Goal: Information Seeking & Learning: Learn about a topic

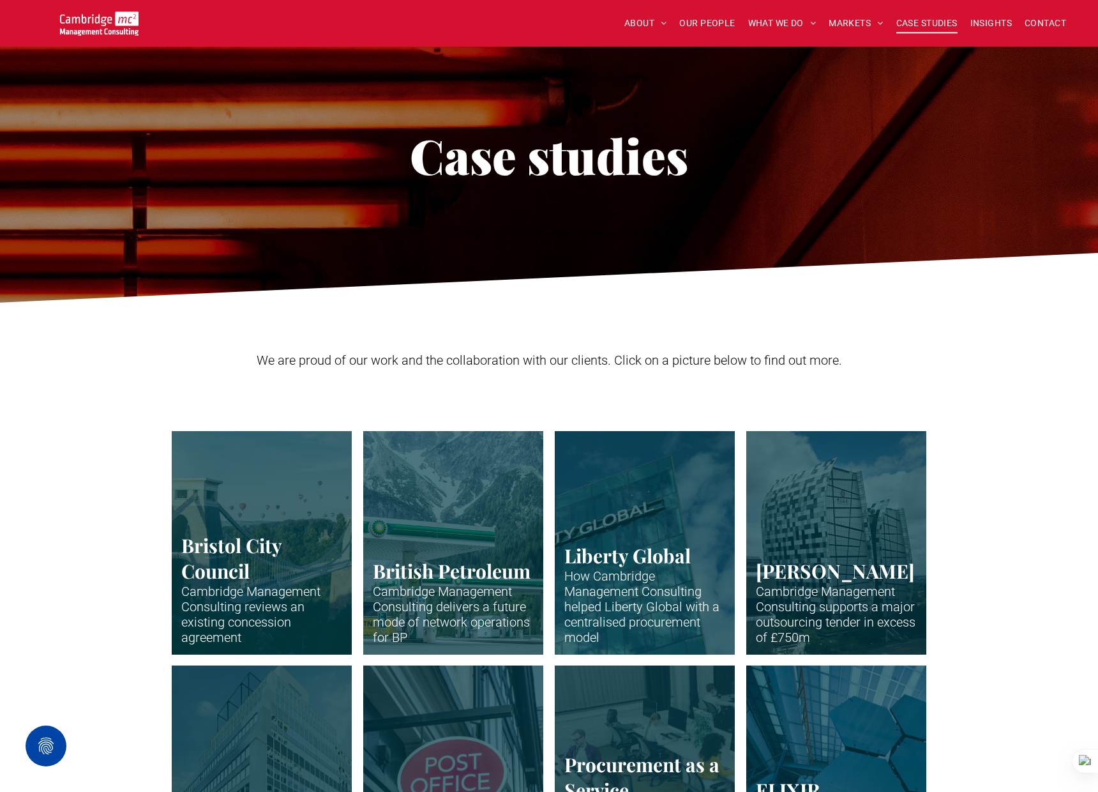
scroll to position [401, 0]
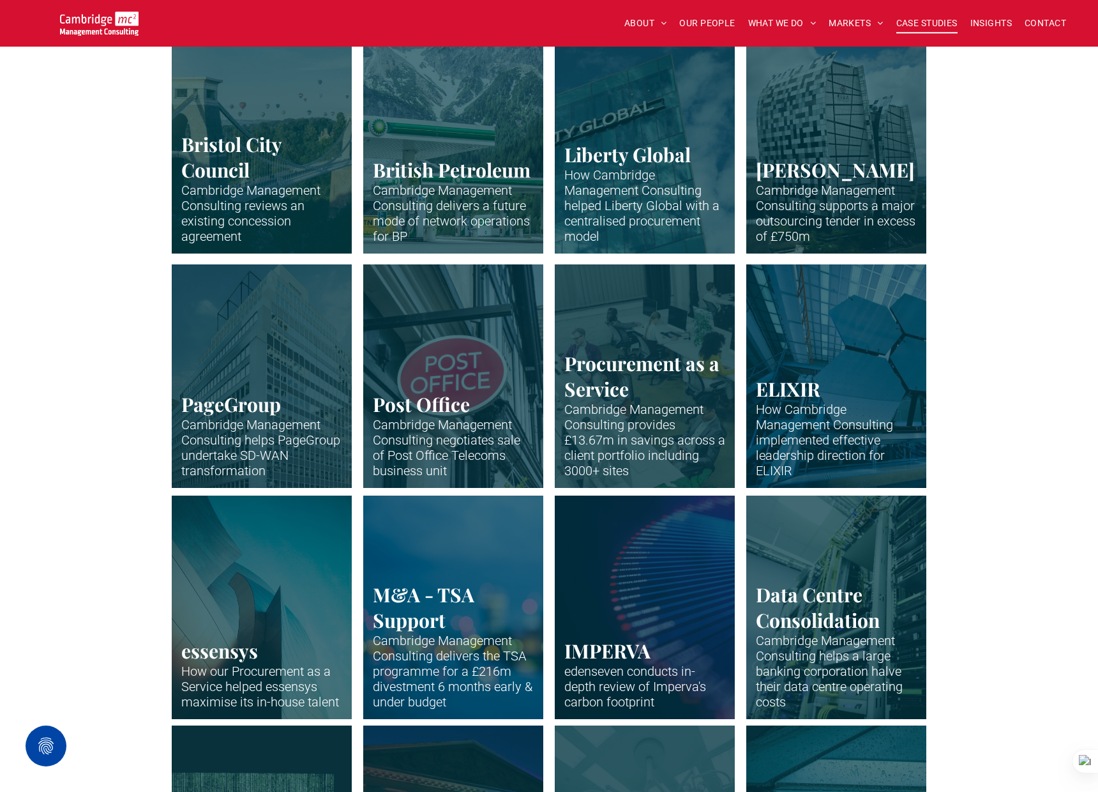
click at [841, 180] on link "One of the major office buildings for Norton Rose" at bounding box center [836, 142] width 191 height 237
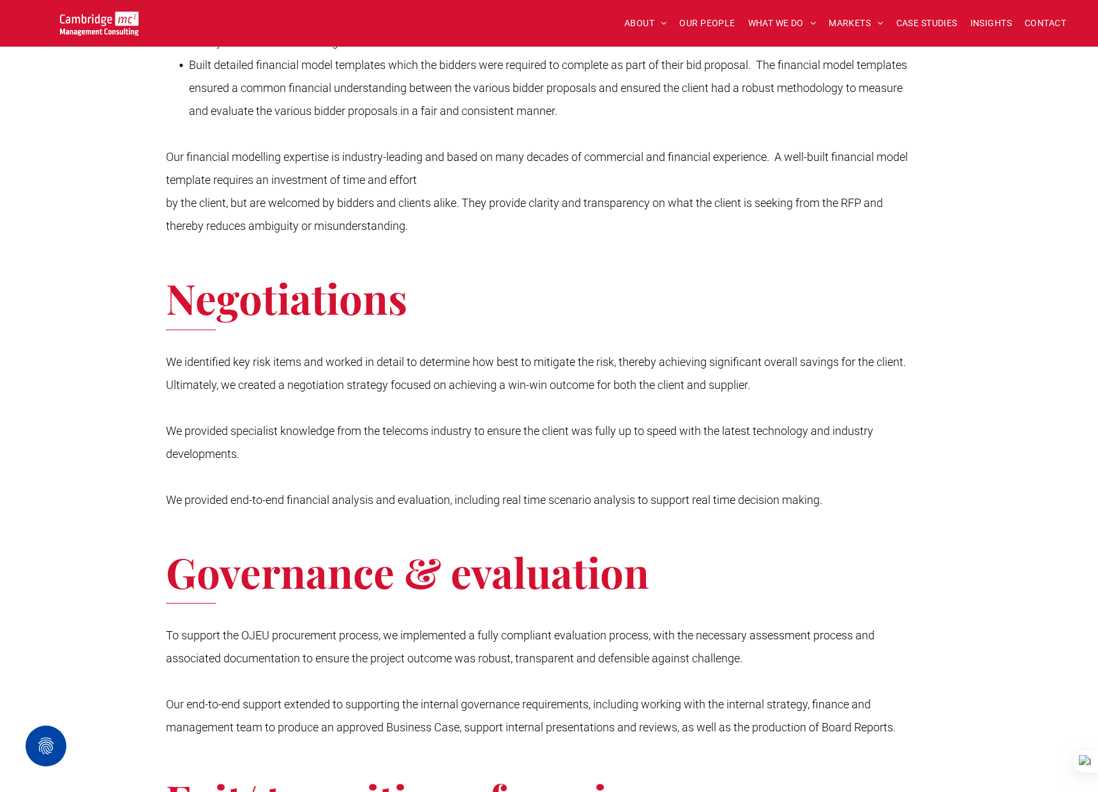
scroll to position [1862, 0]
drag, startPoint x: 167, startPoint y: 360, endPoint x: 785, endPoint y: 384, distance: 617.7
click at [785, 384] on p "We identified key risk items and worked in detail to determine how best to miti…" at bounding box center [543, 373] width 755 height 46
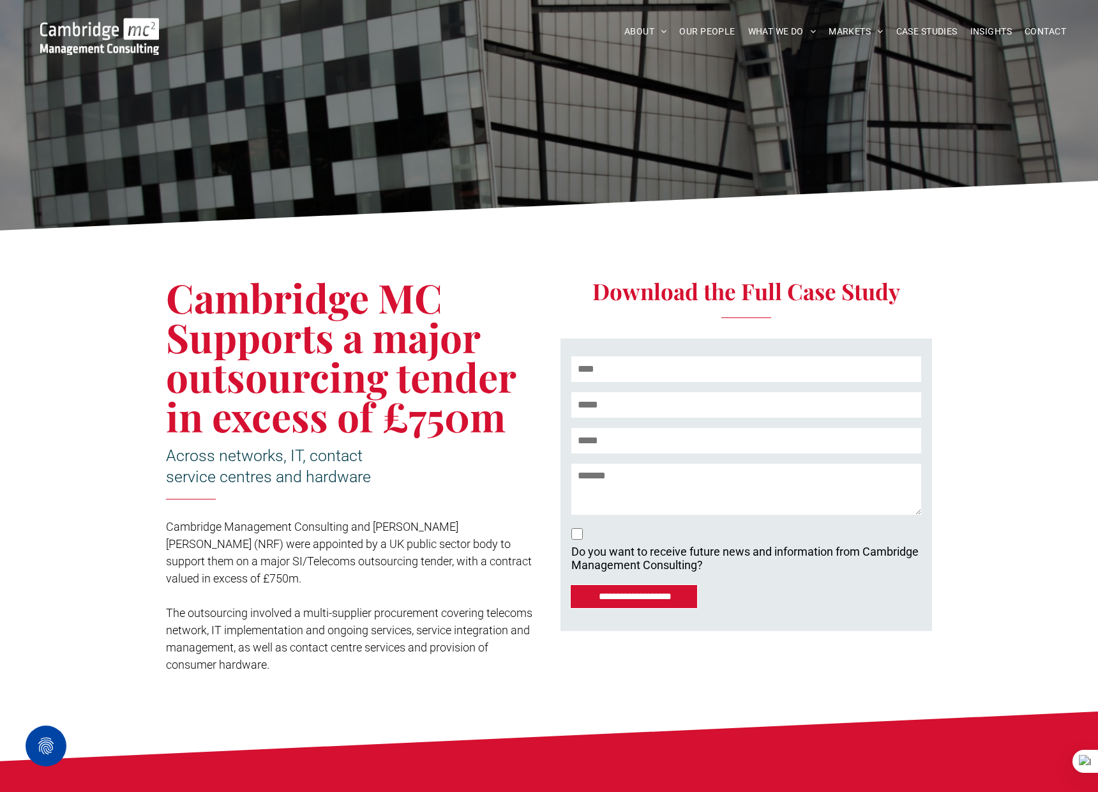
scroll to position [60, 0]
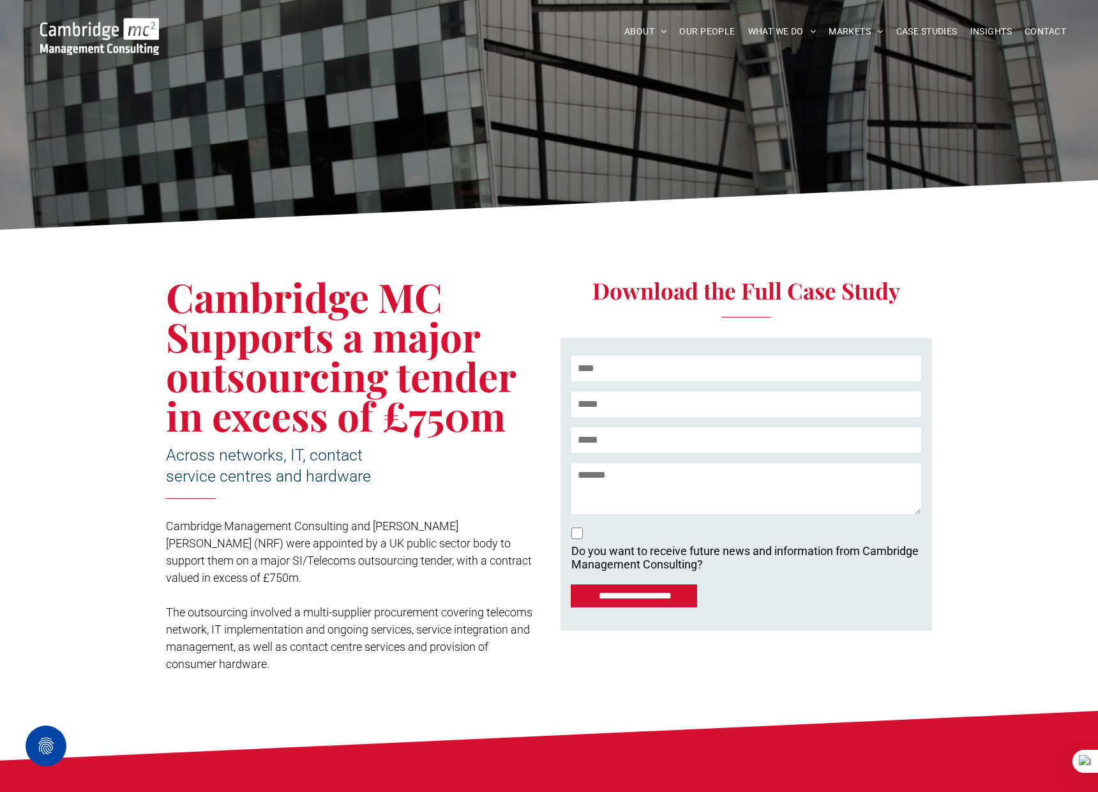
drag, startPoint x: 170, startPoint y: 301, endPoint x: 500, endPoint y: 407, distance: 346.0
click at [500, 407] on span "Cambridge MC Supports a major outsourcing tender in excess of £750m" at bounding box center [341, 356] width 350 height 172
click at [267, 368] on span "Cambridge MC Supports a major outsourcing tender in excess of £750m" at bounding box center [341, 356] width 350 height 172
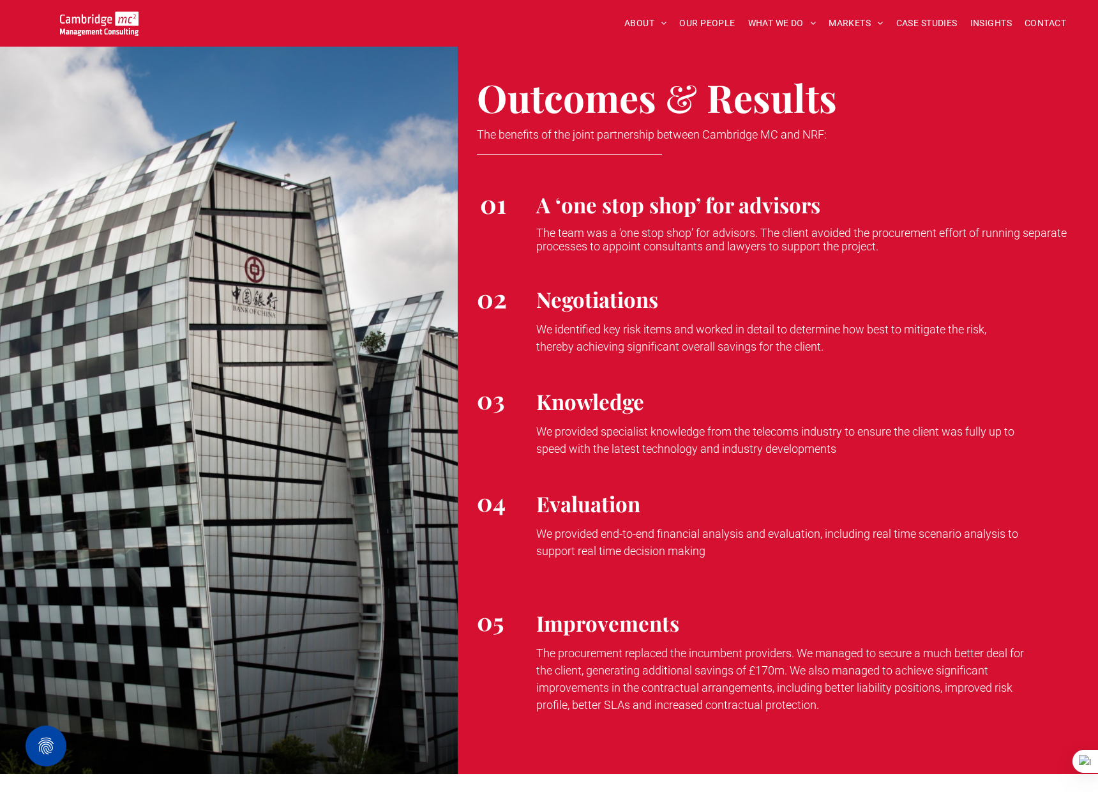
scroll to position [3281, 0]
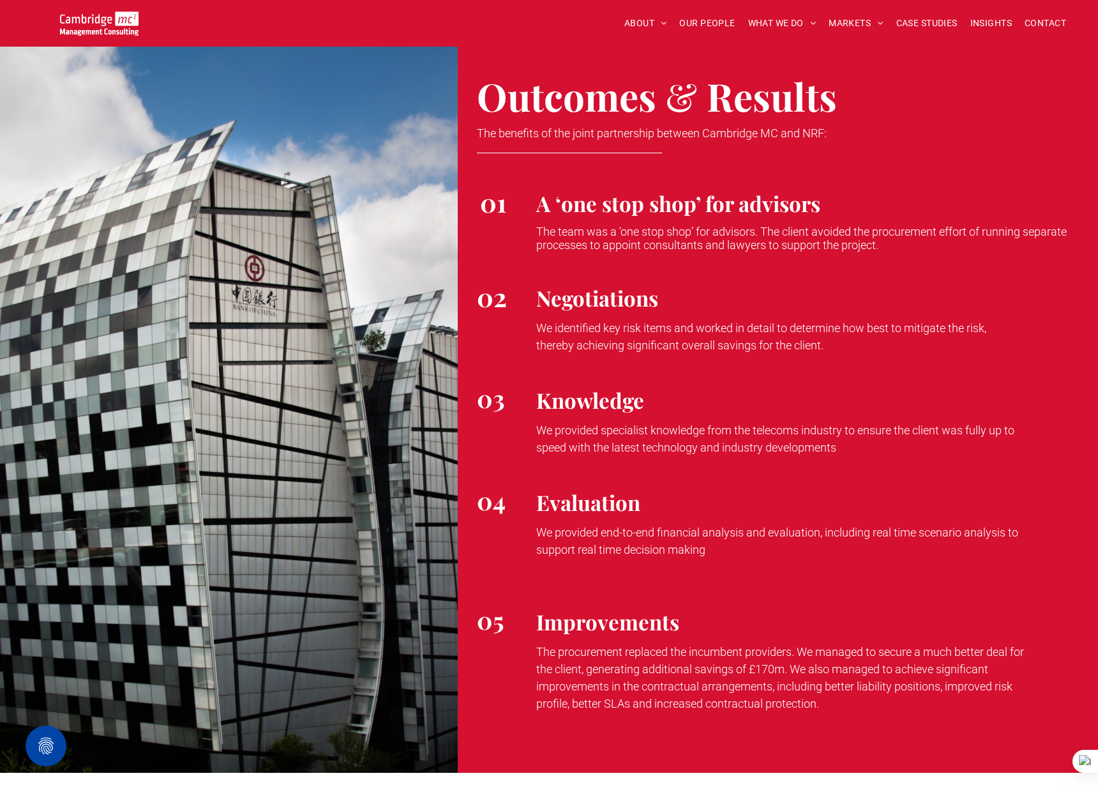
drag, startPoint x: 805, startPoint y: 650, endPoint x: 831, endPoint y: 701, distance: 56.8
click at [831, 701] on p "The procurement replaced the incumbent providers. We managed to secure a much b…" at bounding box center [780, 677] width 489 height 69
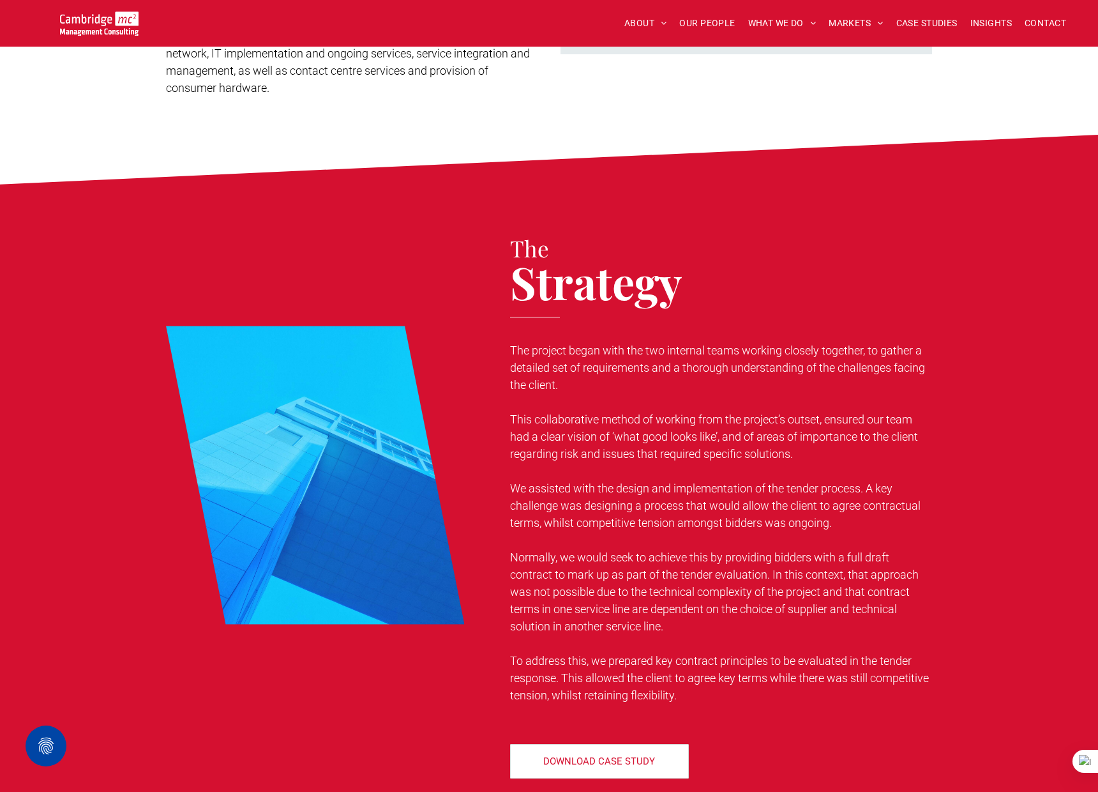
scroll to position [0, 0]
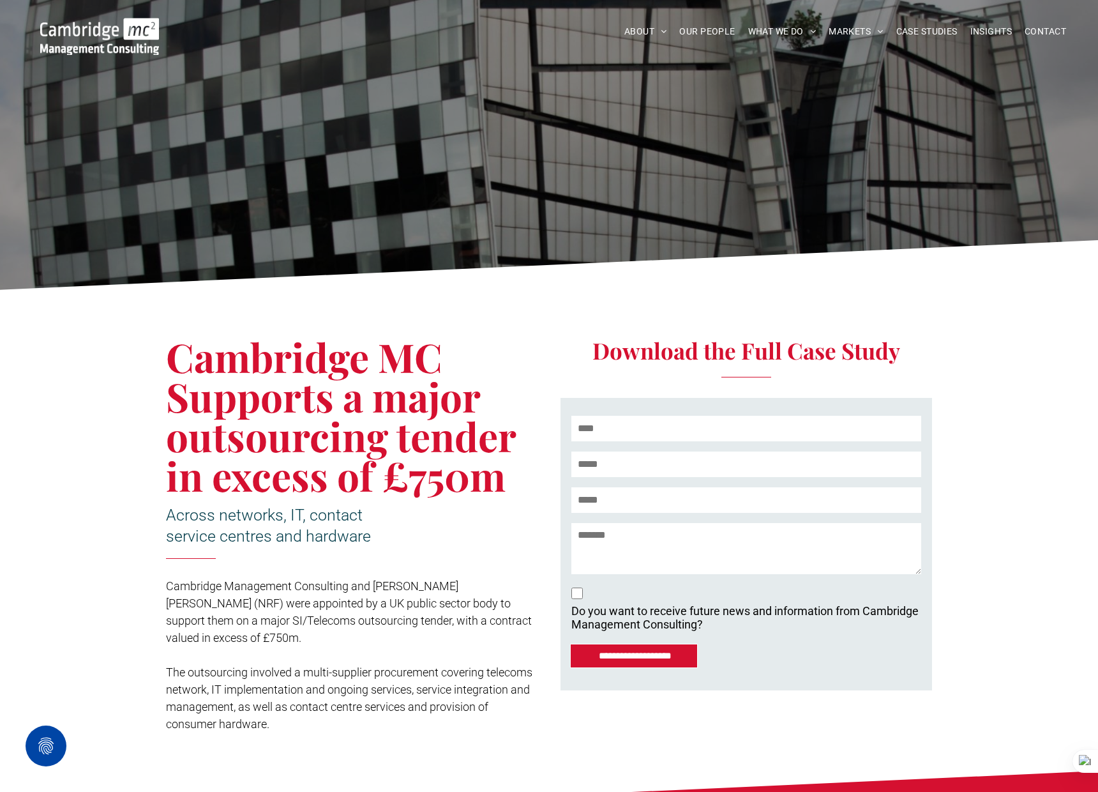
drag, startPoint x: 176, startPoint y: 360, endPoint x: 492, endPoint y: 471, distance: 334.9
click at [492, 471] on span "Cambridge MC Supports a major outsourcing tender in excess of £750m" at bounding box center [341, 416] width 350 height 172
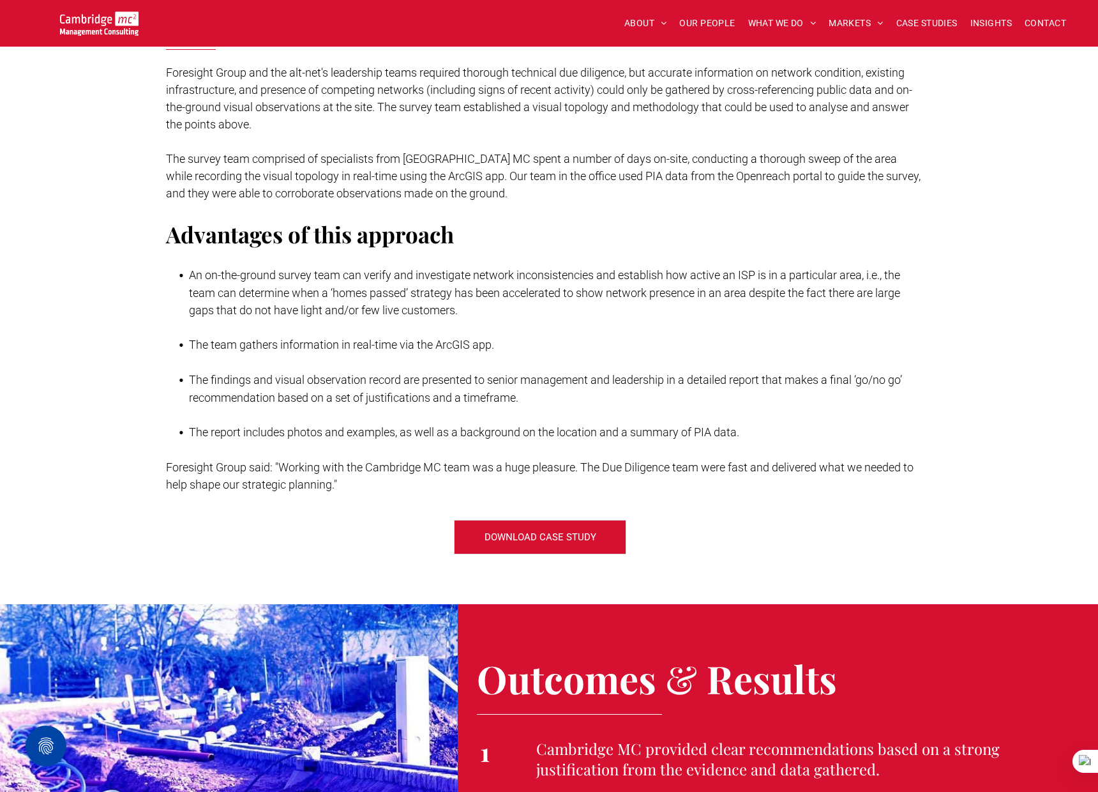
scroll to position [1432, 0]
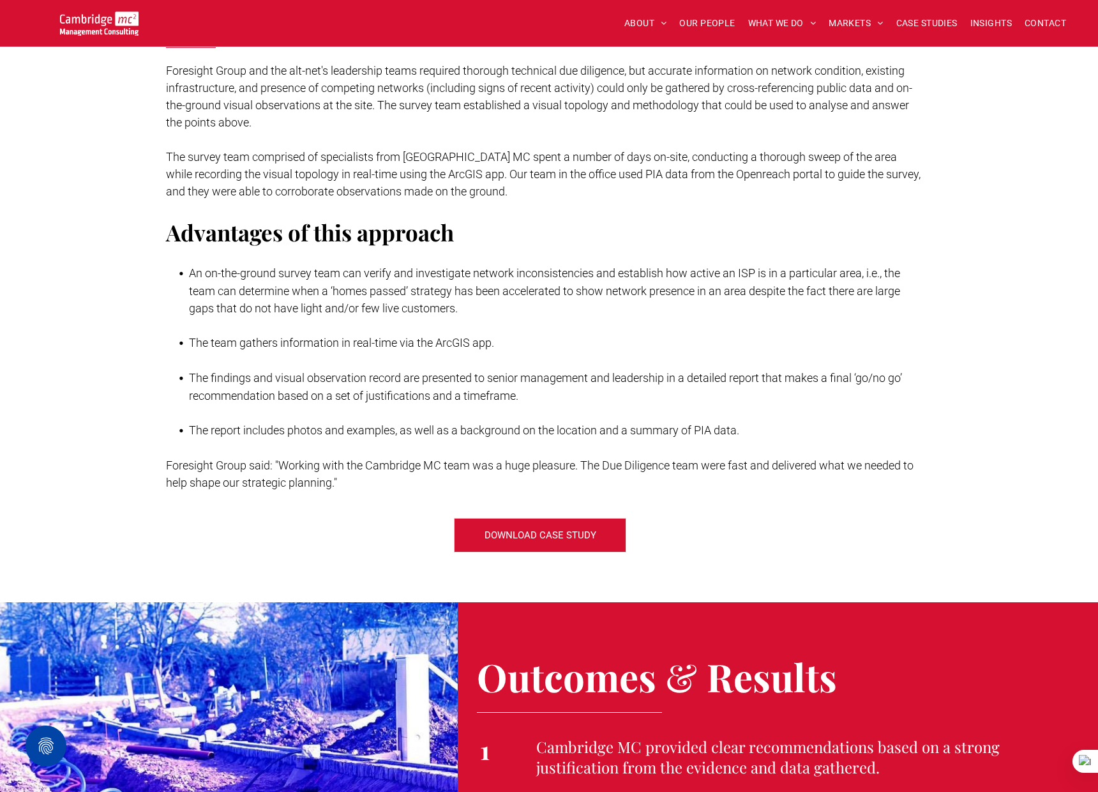
drag, startPoint x: 276, startPoint y: 463, endPoint x: 420, endPoint y: 479, distance: 145.1
click at [420, 479] on p "Foresight Group said: "Working with the Cambridge MC team was a huge pleasure. …" at bounding box center [543, 473] width 755 height 34
